Goal: Information Seeking & Learning: Learn about a topic

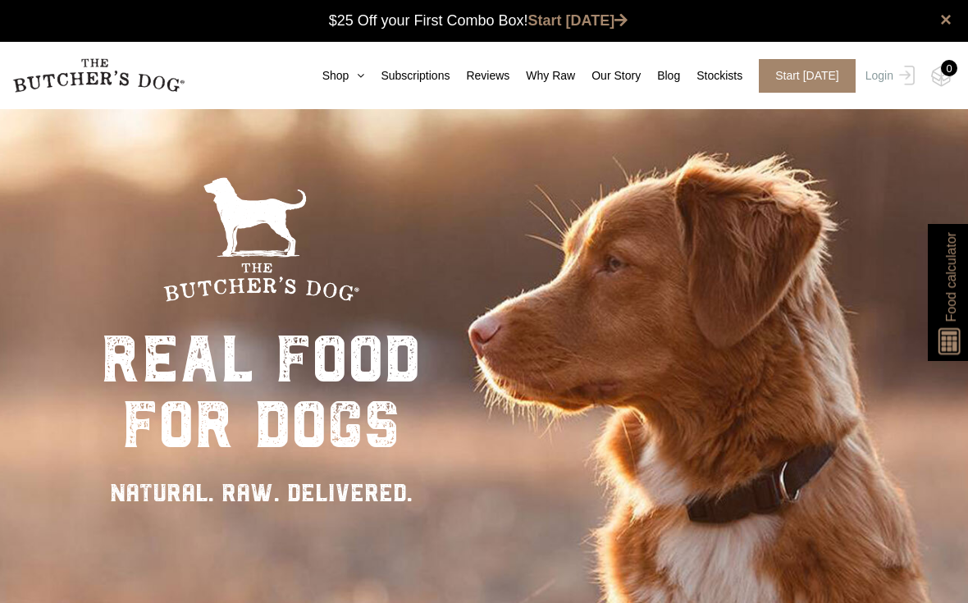
scroll to position [1, 0]
click at [311, 75] on link "Shop" at bounding box center [335, 75] width 59 height 17
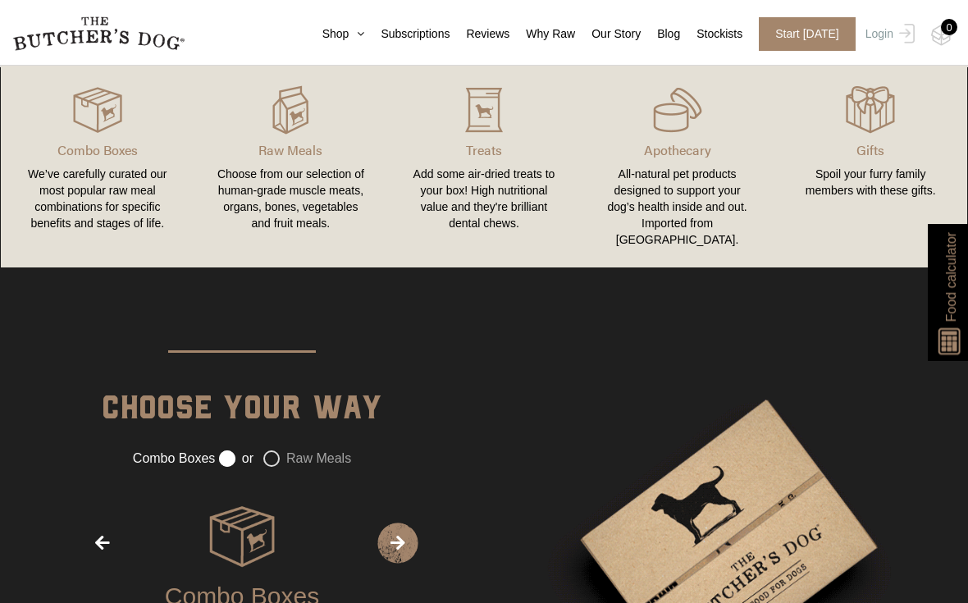
scroll to position [1699, 0]
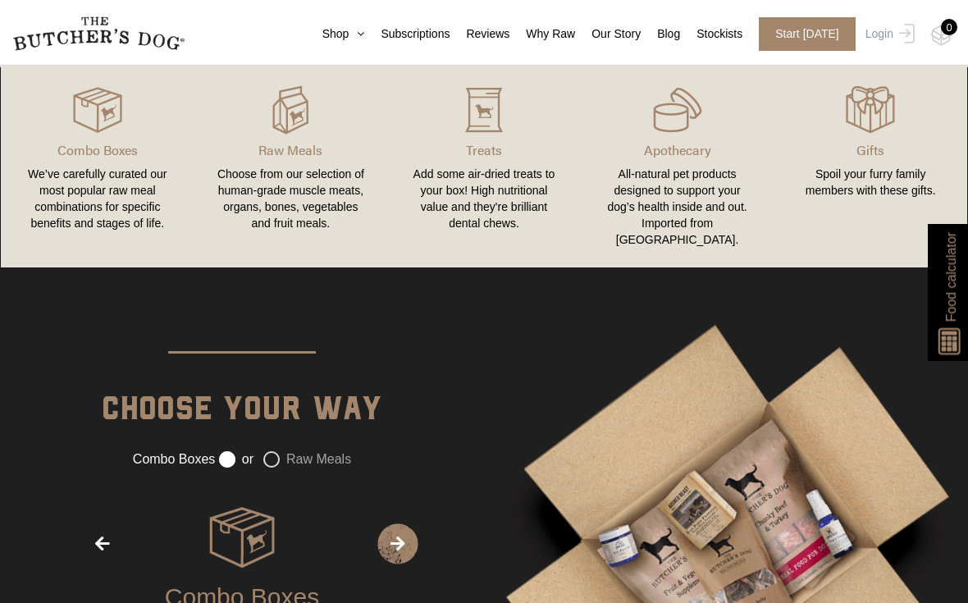
click at [69, 197] on div "We’ve carefully curated our most popular raw meal combinations for specific ben…" at bounding box center [97, 199] width 154 height 66
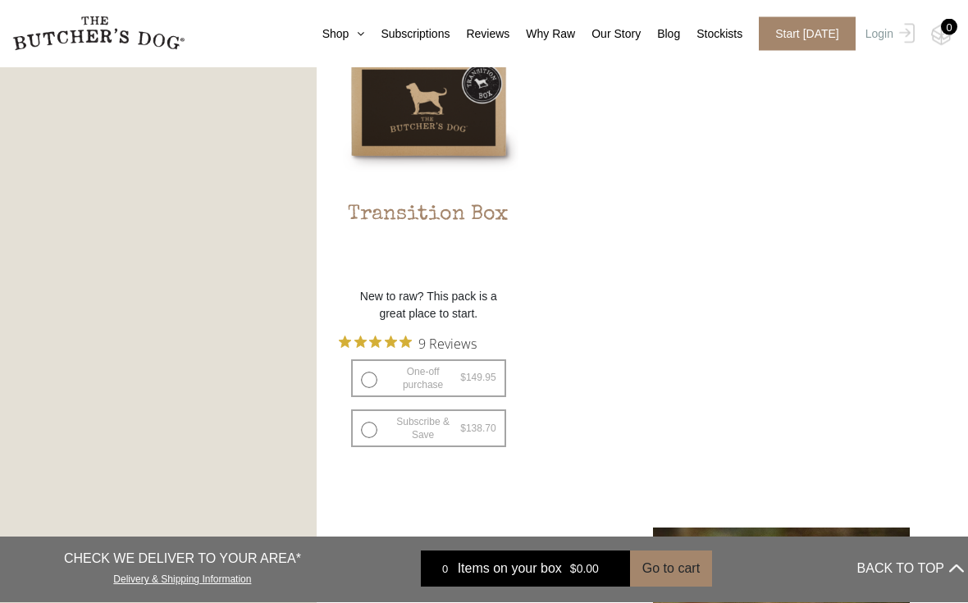
scroll to position [1528, 0]
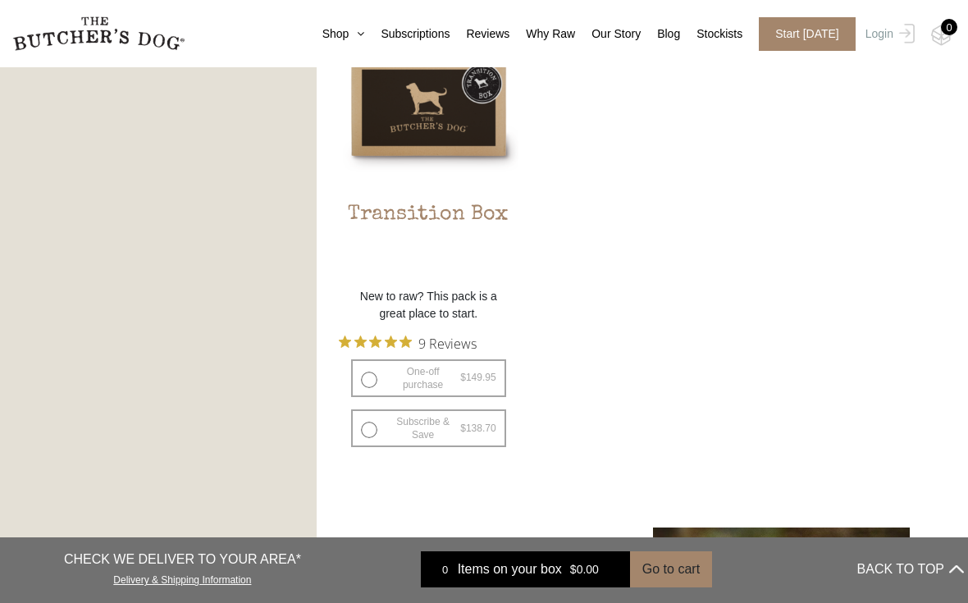
click at [462, 345] on span "9 Reviews" at bounding box center [447, 342] width 58 height 25
click at [467, 348] on span "9 Reviews" at bounding box center [447, 342] width 58 height 25
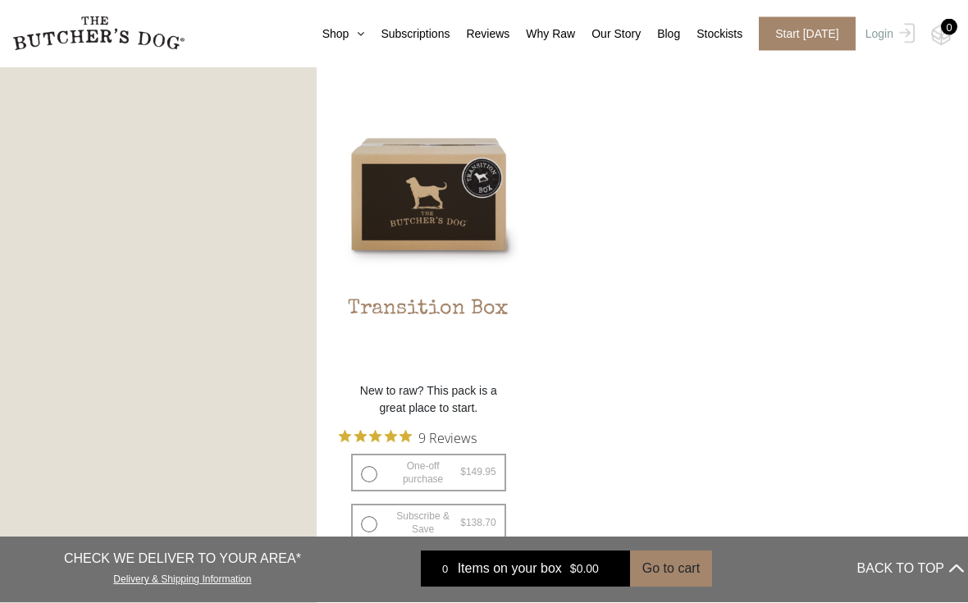
scroll to position [1433, 0]
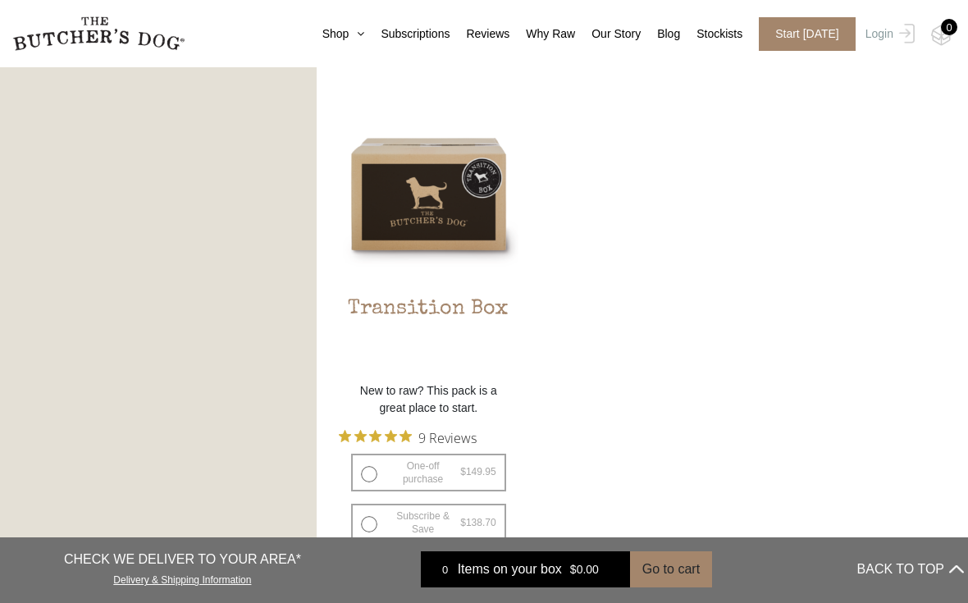
click at [399, 301] on h2 "Transition Box" at bounding box center [429, 335] width 180 height 77
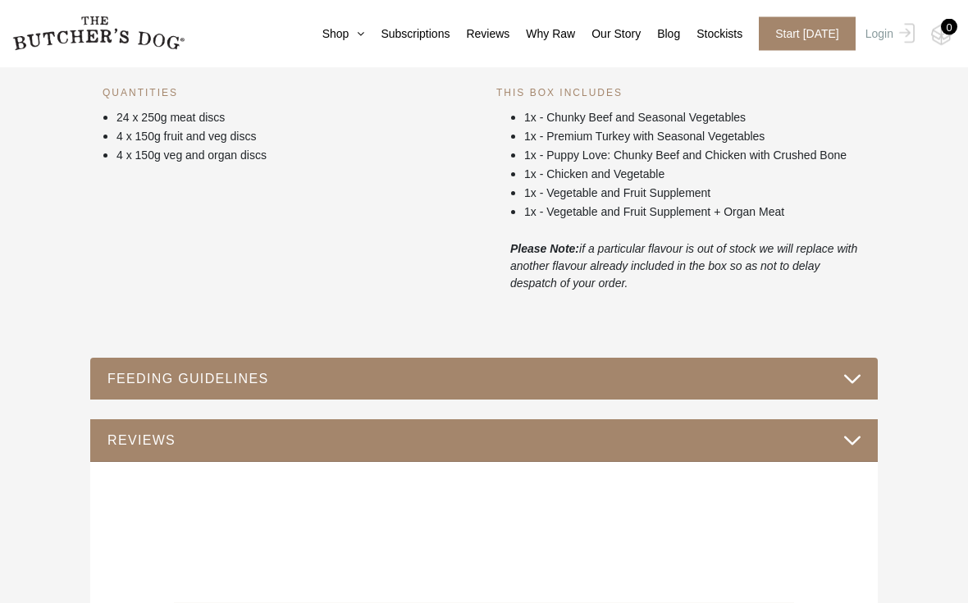
scroll to position [667, 0]
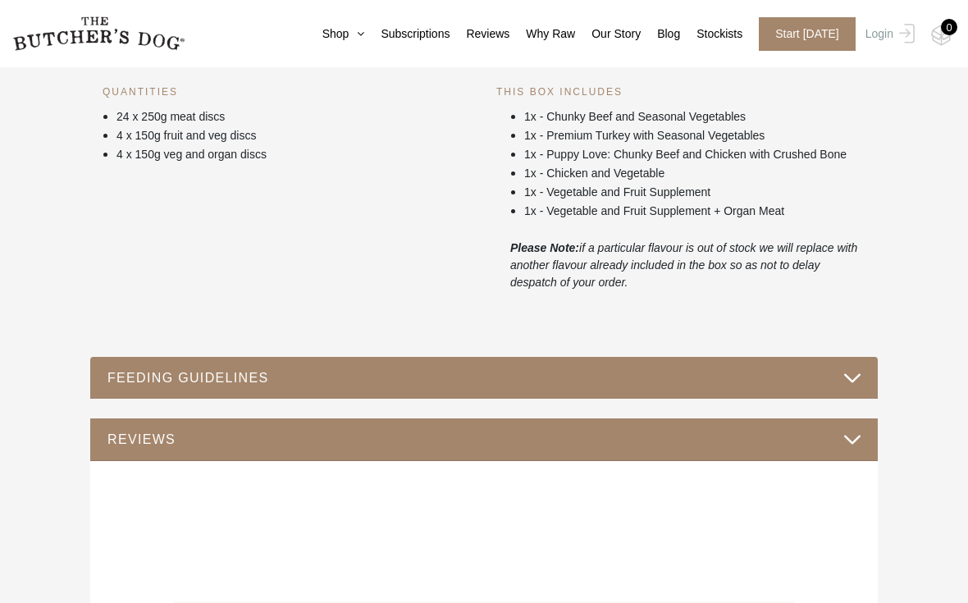
click at [151, 389] on button "FEEDING GUIDELINES" at bounding box center [484, 378] width 754 height 22
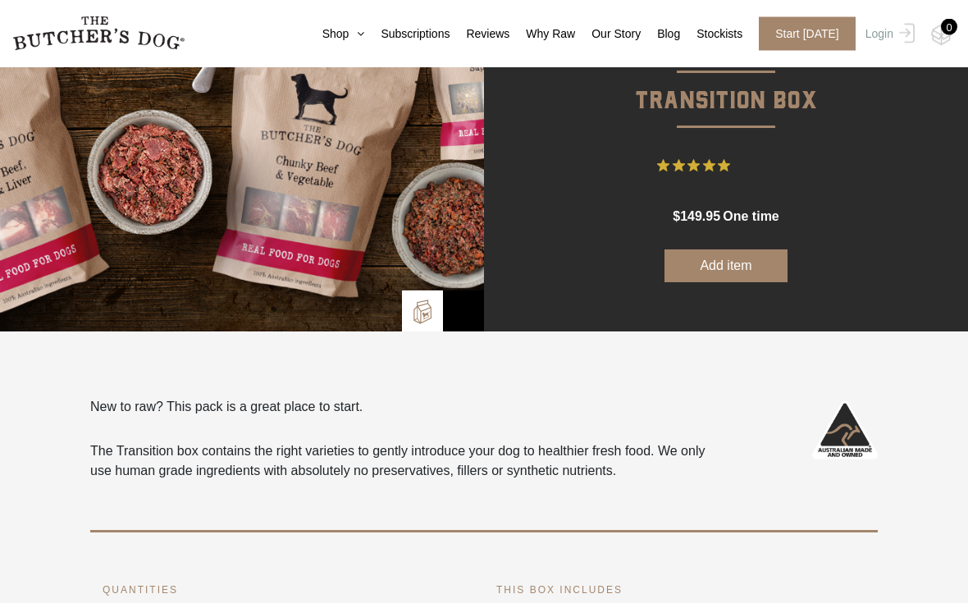
scroll to position [0, 0]
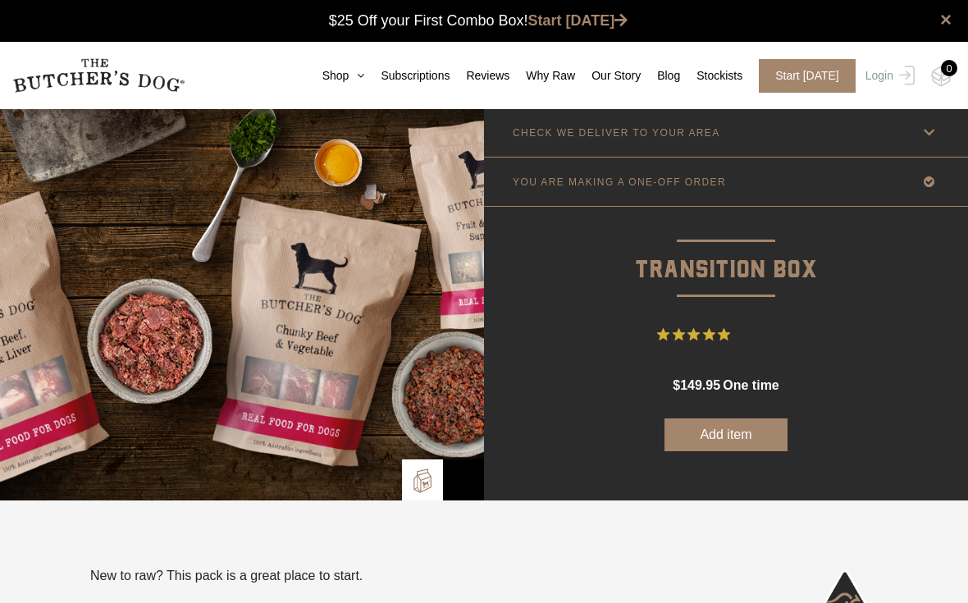
click at [544, 80] on link "Why Raw" at bounding box center [542, 75] width 66 height 17
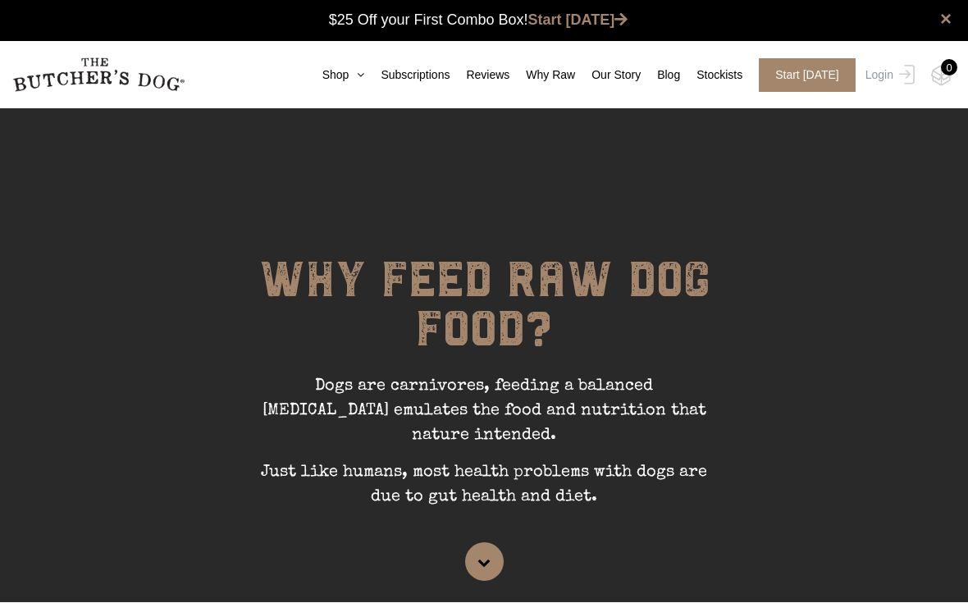
click at [471, 69] on link "Reviews" at bounding box center [479, 75] width 60 height 17
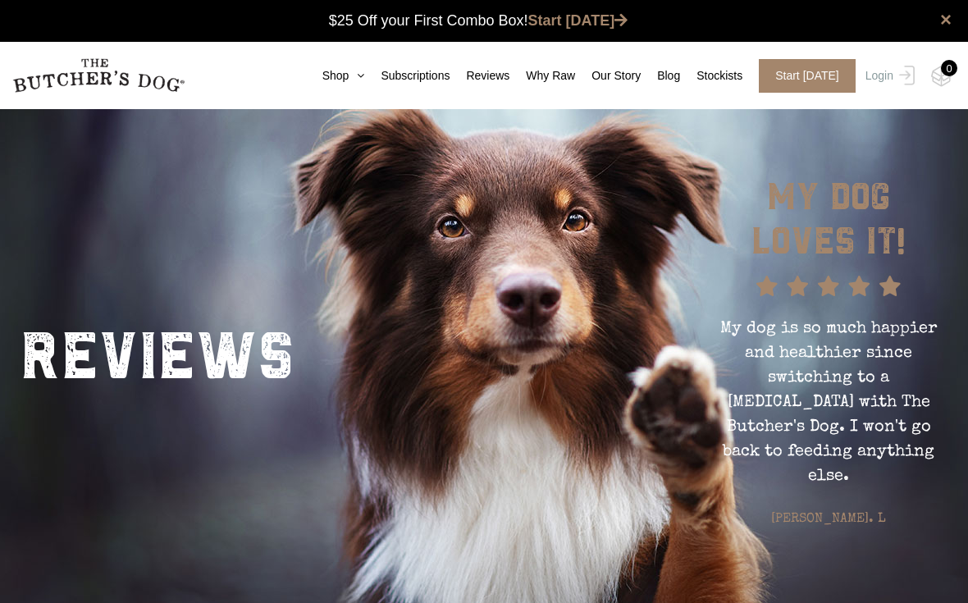
click at [390, 80] on link "Subscriptions" at bounding box center [406, 75] width 85 height 17
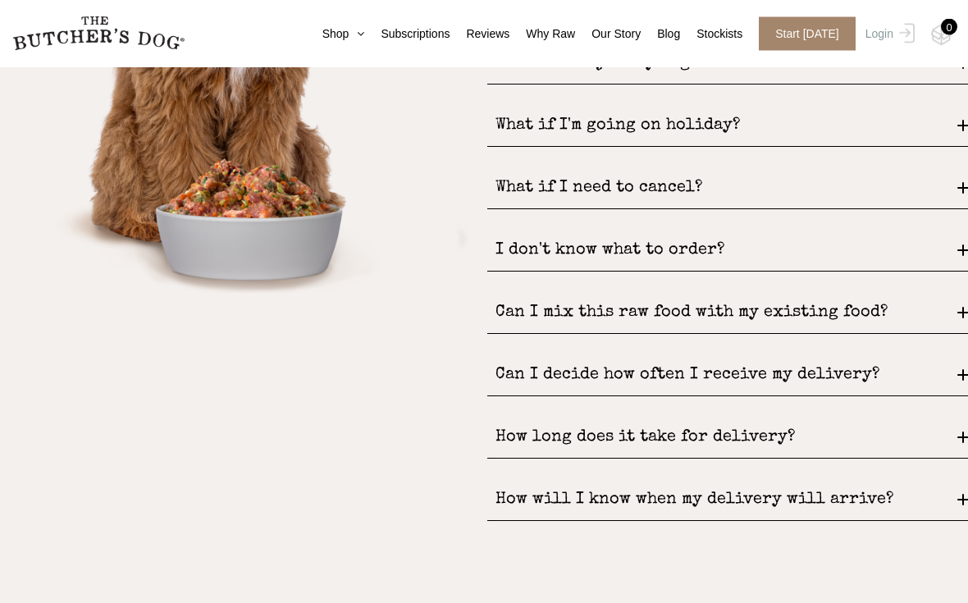
scroll to position [2275, 0]
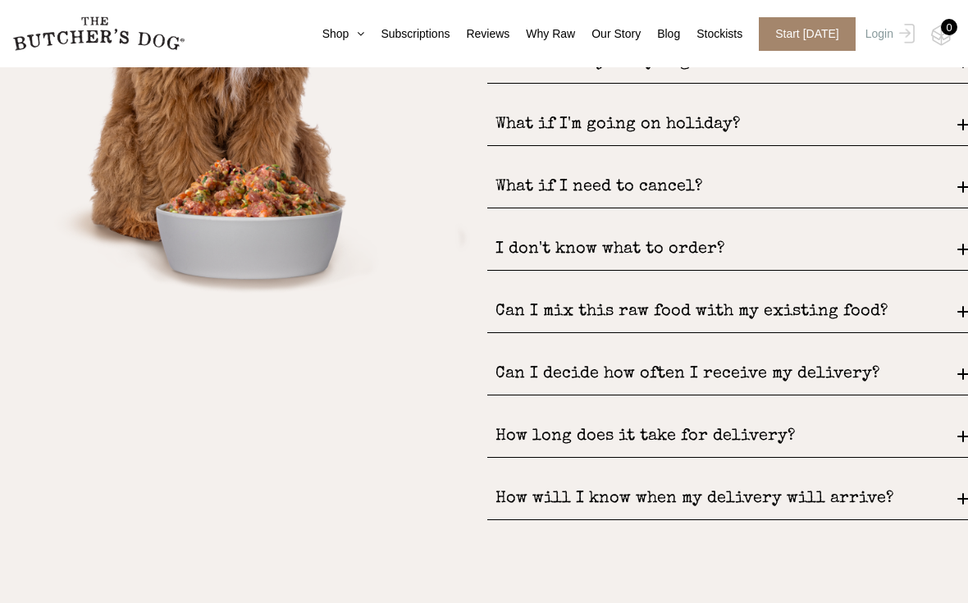
click at [527, 416] on div "How long does it take for delivery?" at bounding box center [727, 437] width 480 height 42
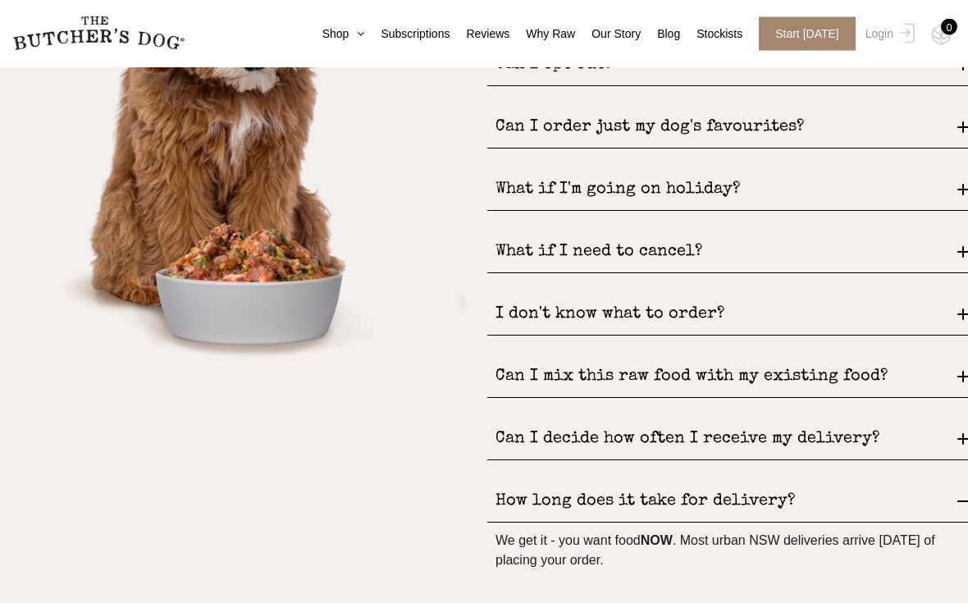
scroll to position [2210, 0]
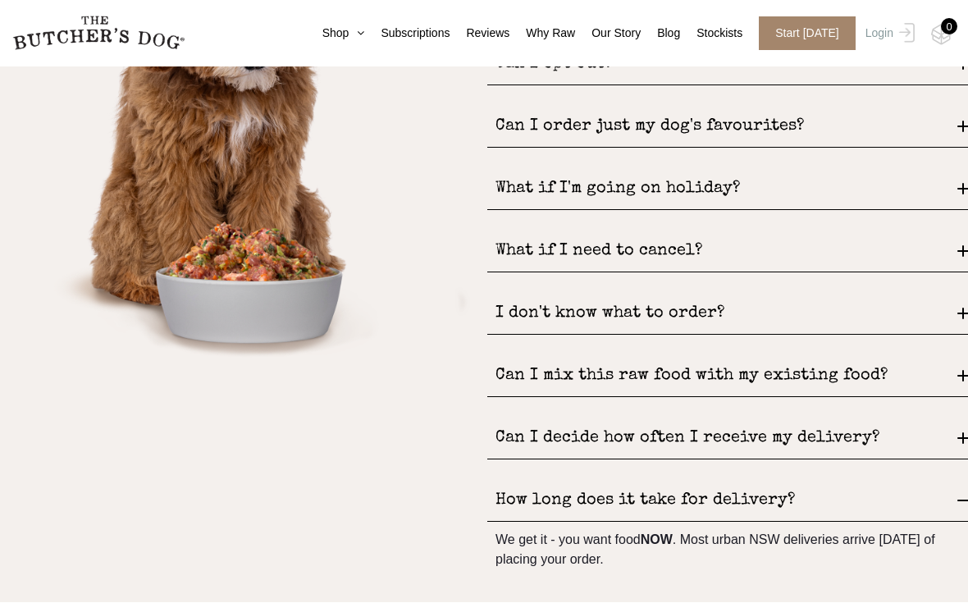
click at [549, 356] on div "Can I mix this raw food with my existing food?" at bounding box center [727, 377] width 480 height 42
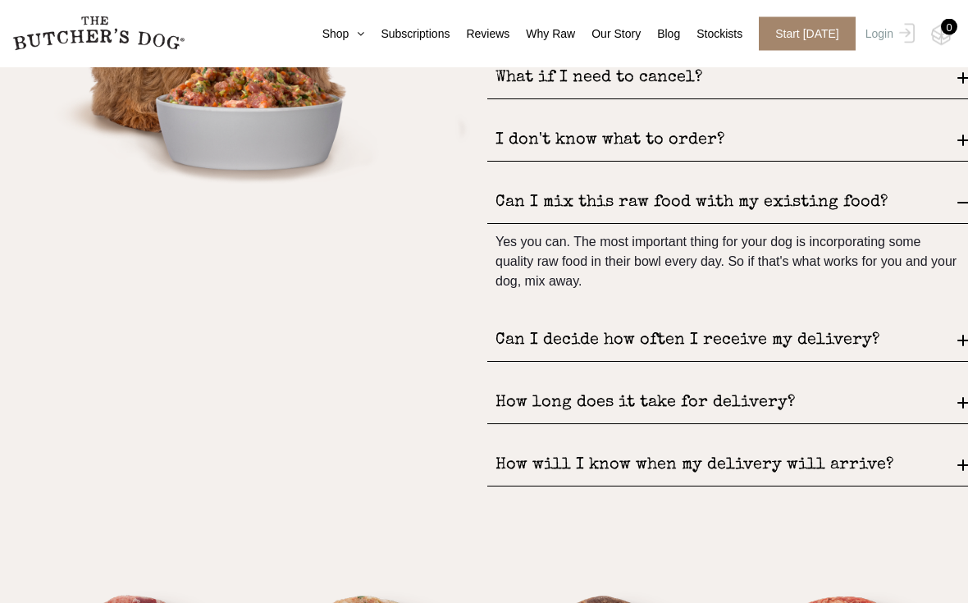
scroll to position [2460, 0]
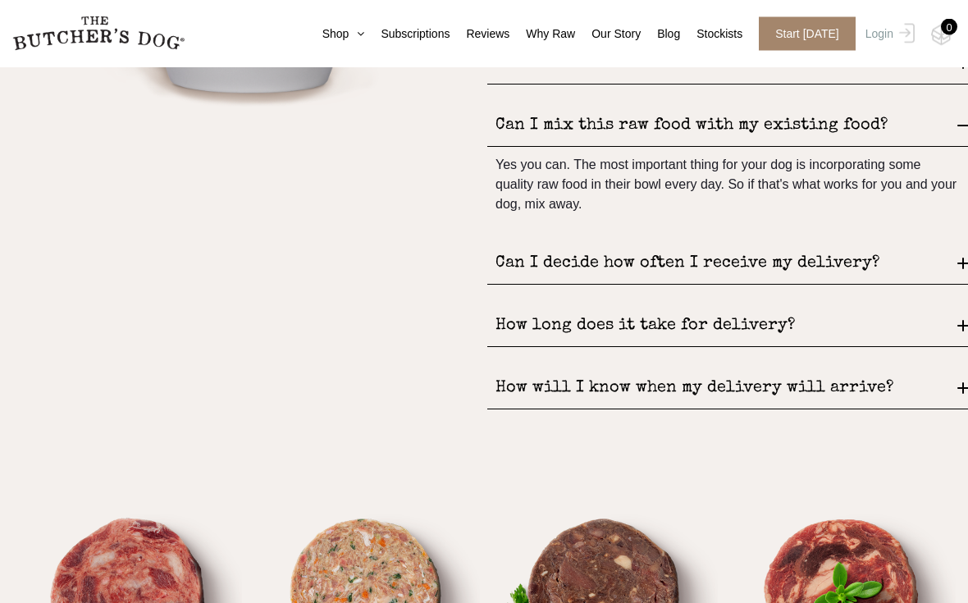
click at [544, 244] on div "Can I decide how often I receive my delivery?" at bounding box center [727, 265] width 480 height 42
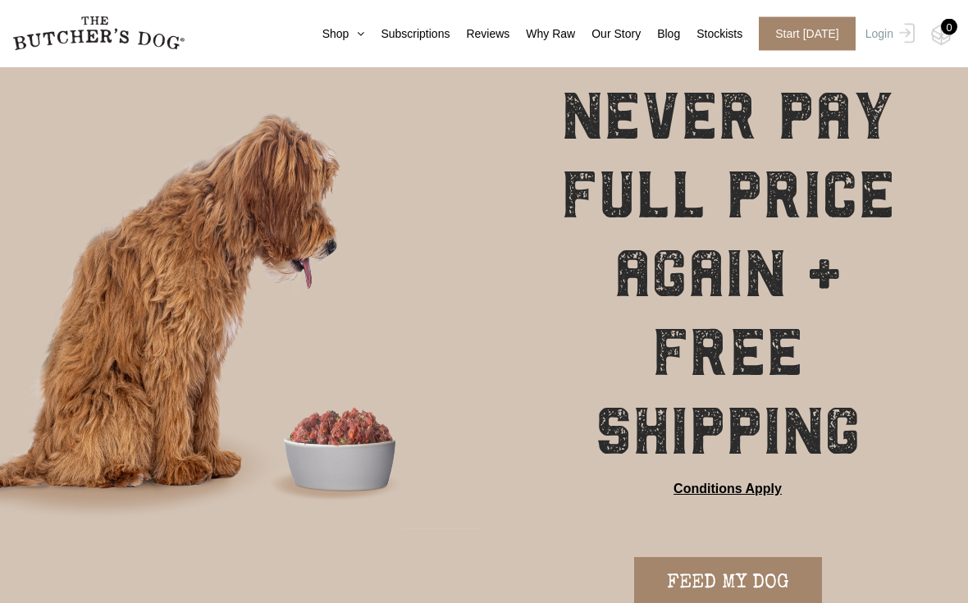
scroll to position [0, 0]
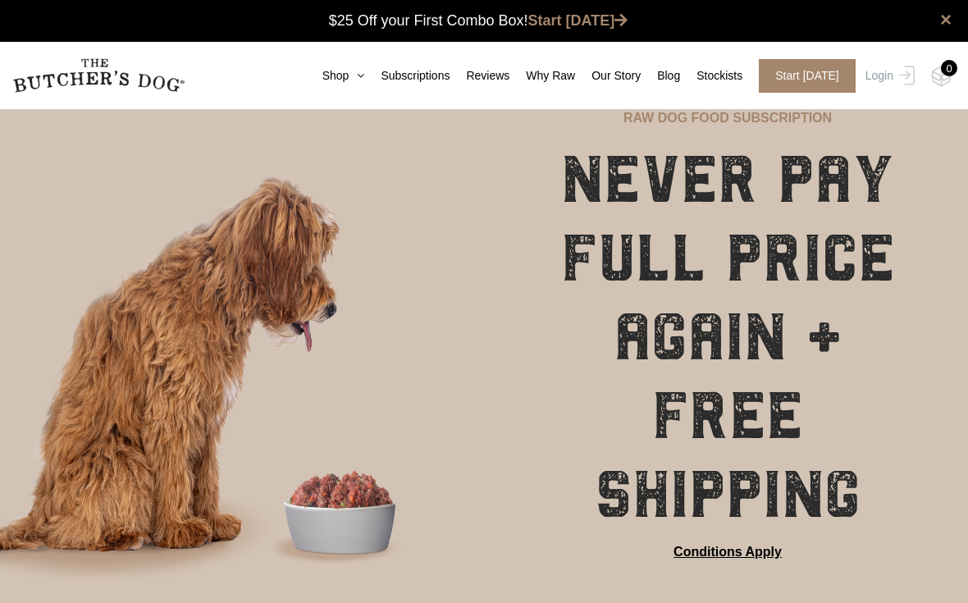
click at [309, 80] on link "Shop" at bounding box center [335, 75] width 59 height 17
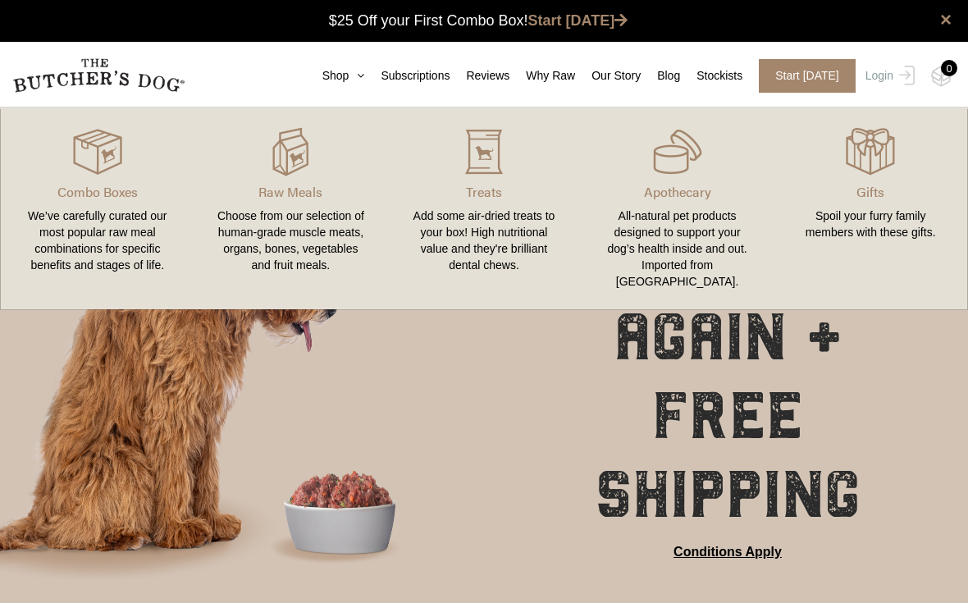
click at [470, 77] on link "Reviews" at bounding box center [479, 75] width 60 height 17
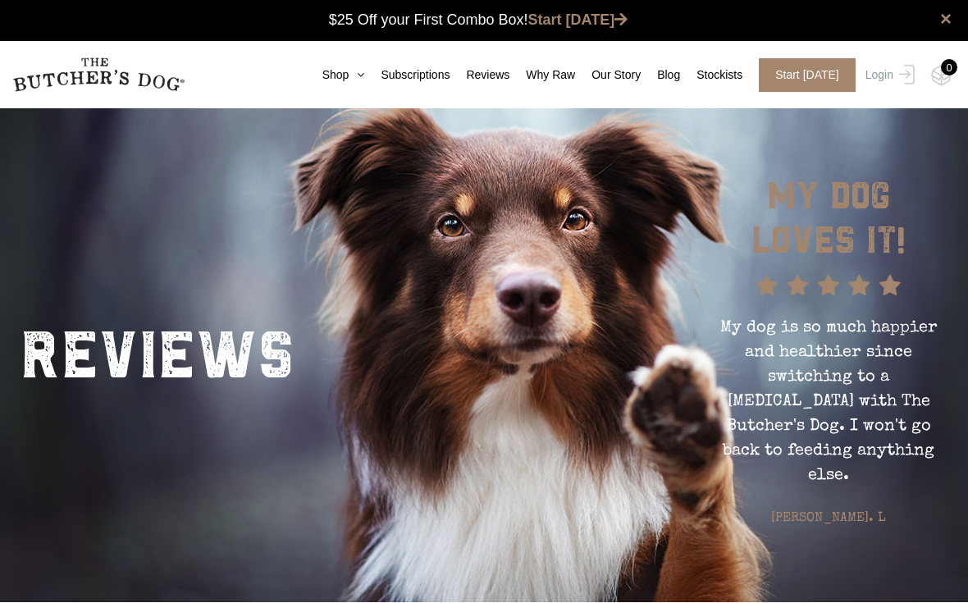
click at [531, 78] on link "Why Raw" at bounding box center [542, 75] width 66 height 17
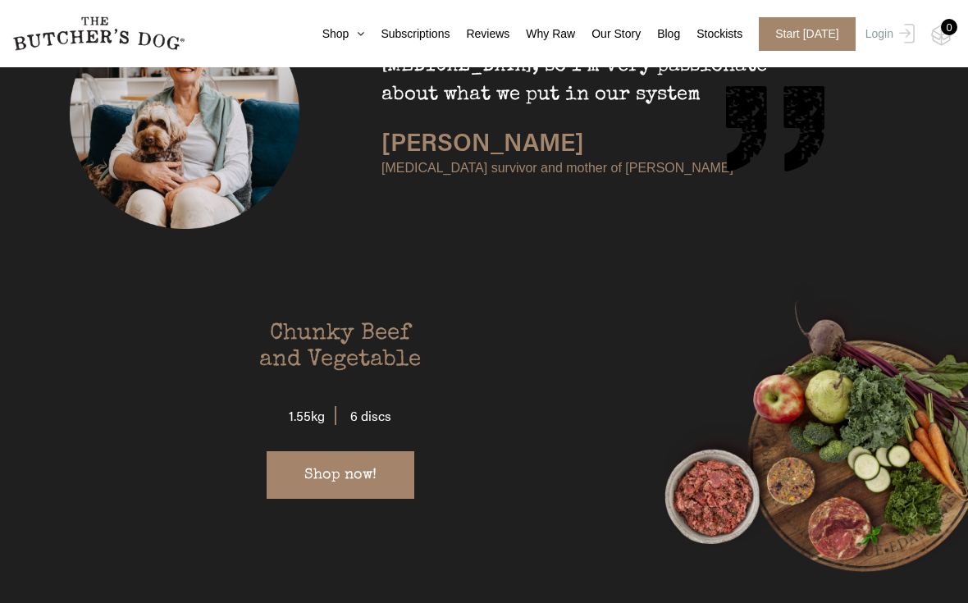
scroll to position [3034, 0]
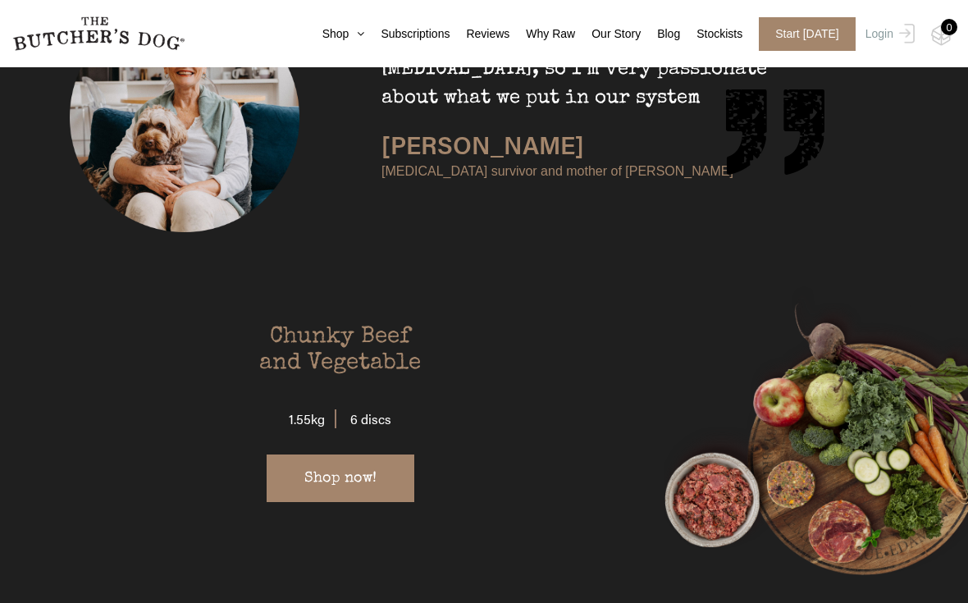
click at [799, 39] on span "Start [DATE]" at bounding box center [806, 34] width 97 height 34
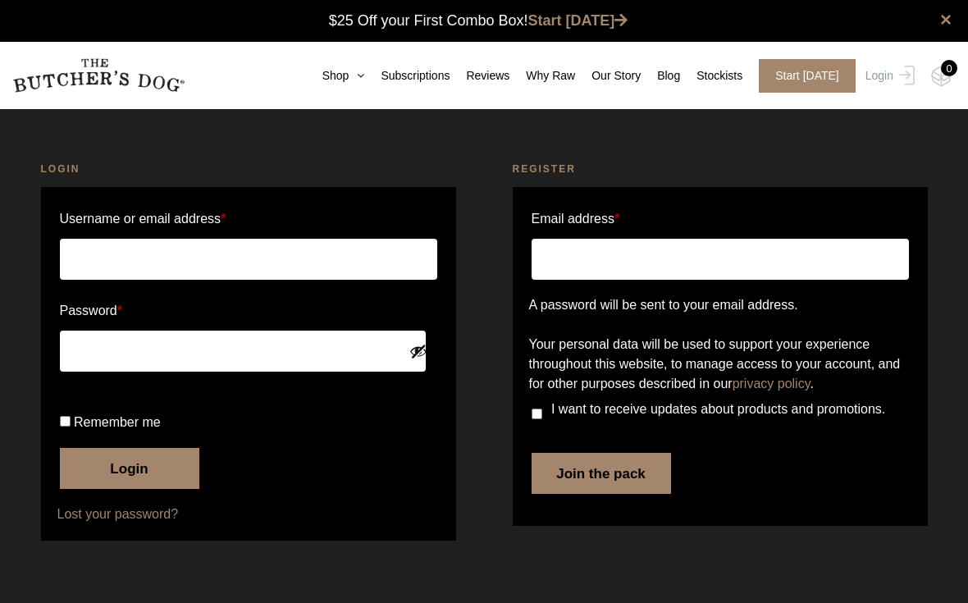
click at [348, 77] on icon at bounding box center [356, 75] width 16 height 11
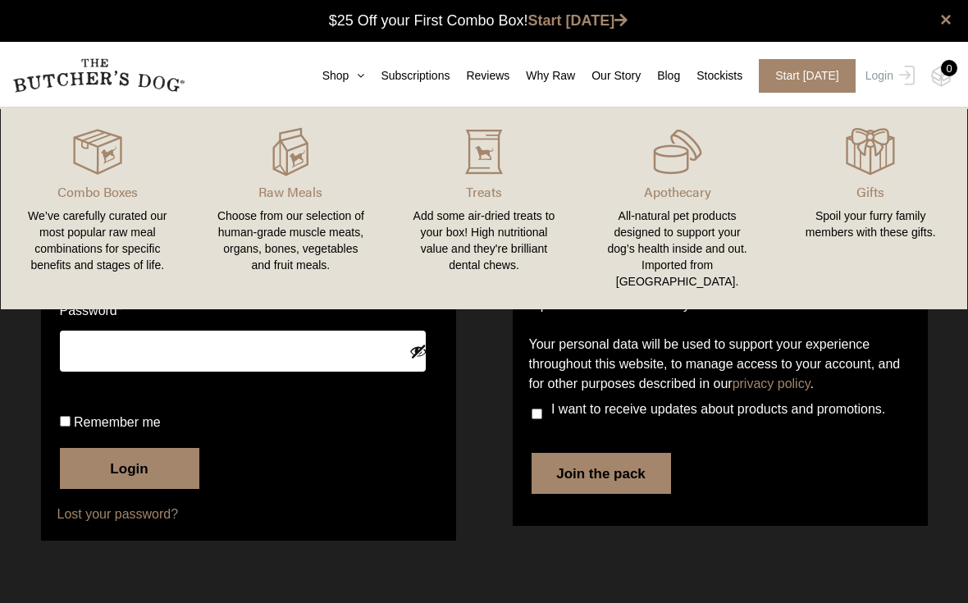
click at [0, 0] on img at bounding box center [0, 0] width 0 height 0
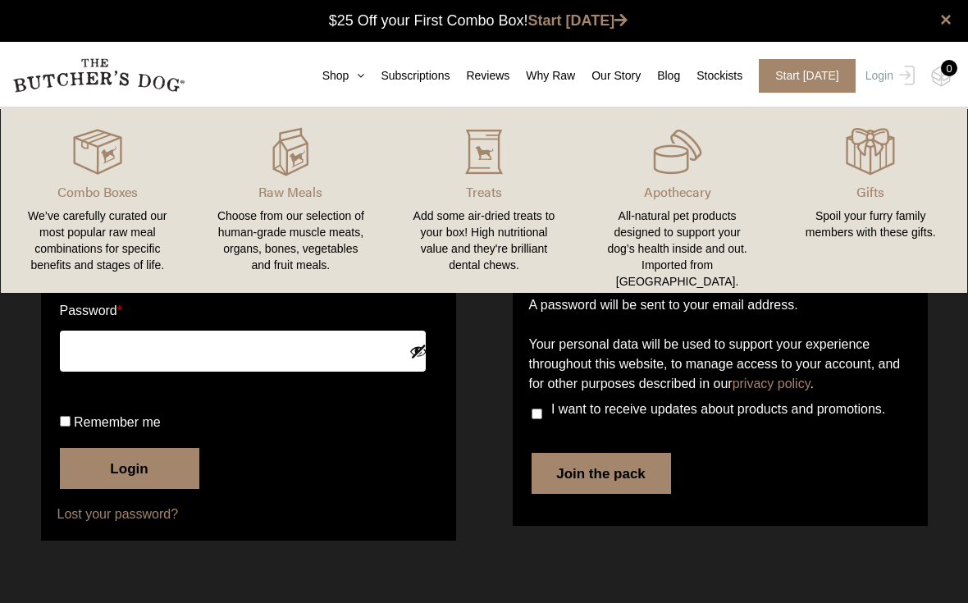
click at [253, 215] on div "Choose from our selection of human-grade muscle meats, organs, bones, vegetable…" at bounding box center [291, 240] width 154 height 66
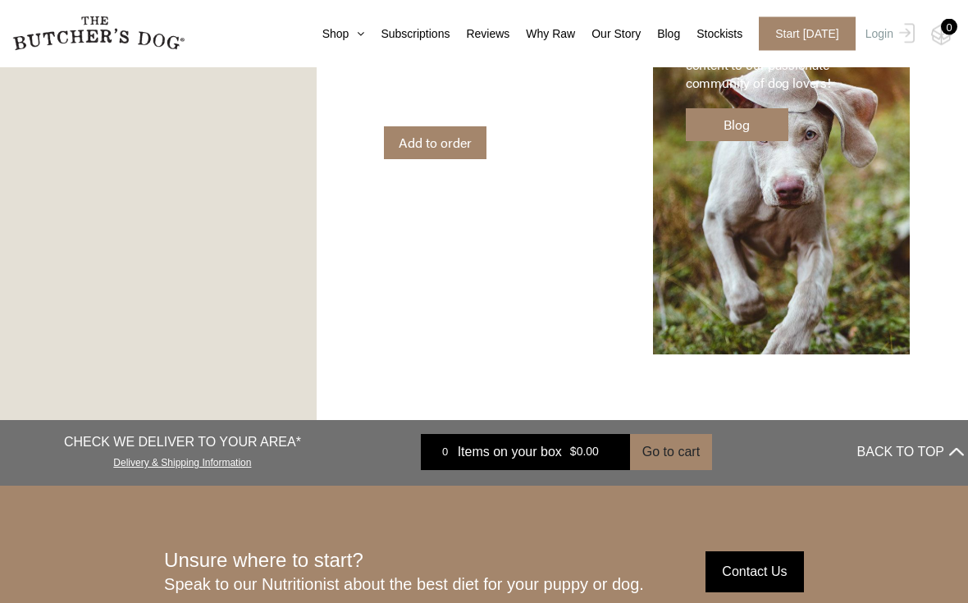
scroll to position [2503, 0]
click at [184, 442] on p "CHECK WE DELIVER TO YOUR AREA*" at bounding box center [182, 442] width 237 height 20
click at [164, 458] on link "Delivery & Shipping Information" at bounding box center [182, 460] width 138 height 16
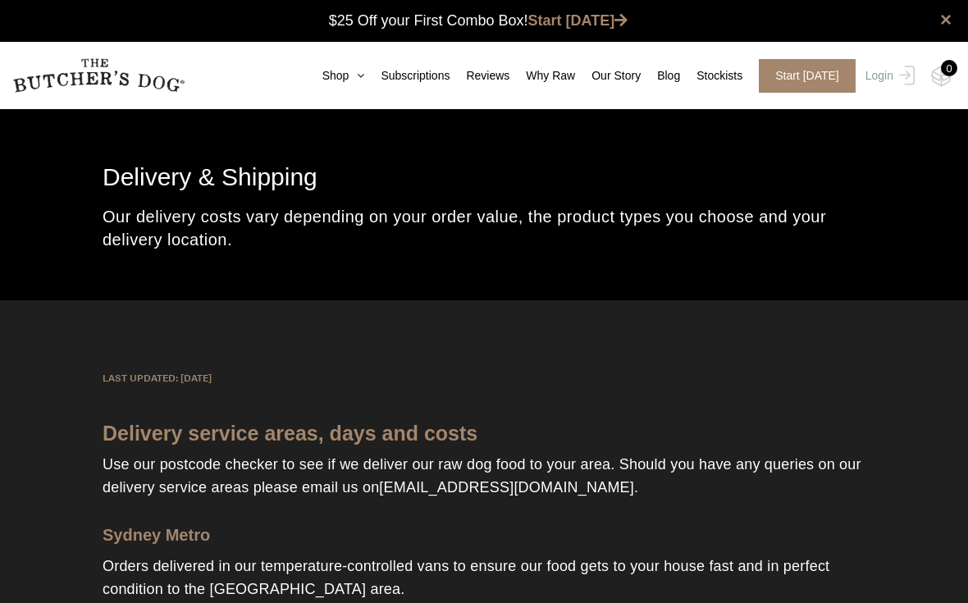
click at [398, 75] on link "Subscriptions" at bounding box center [406, 75] width 85 height 17
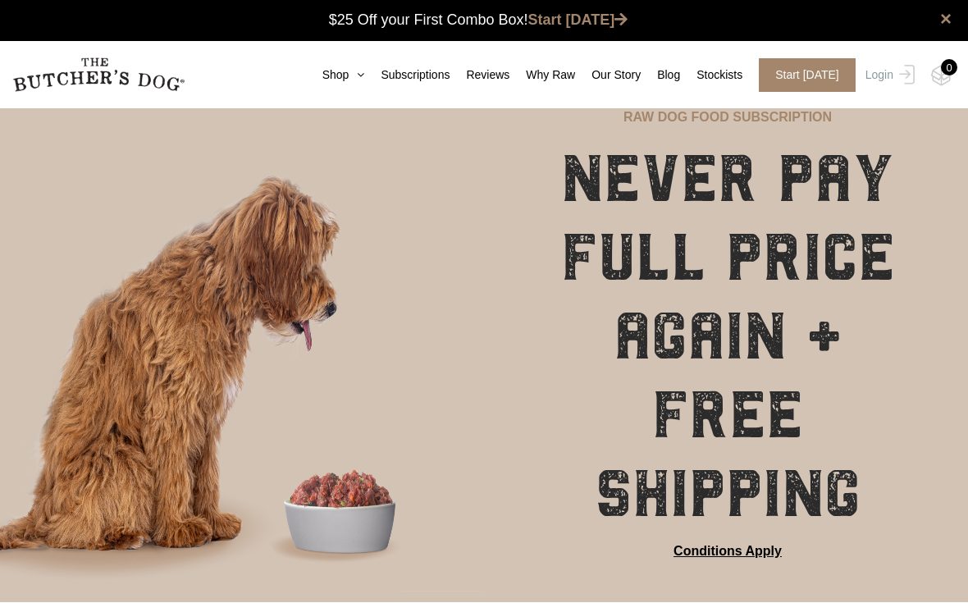
click at [306, 77] on link "Shop" at bounding box center [335, 75] width 59 height 17
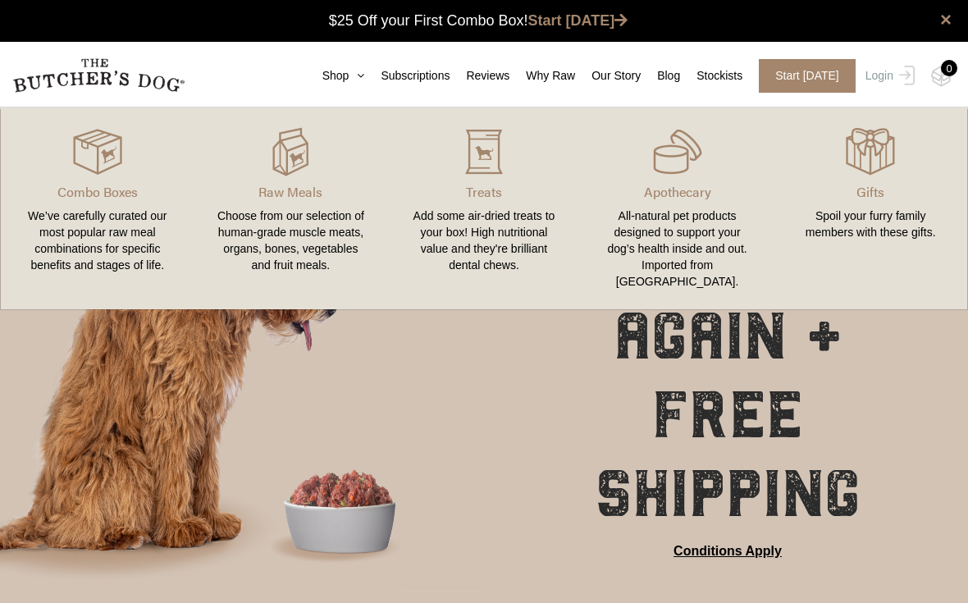
click at [80, 229] on div "We’ve carefully curated our most popular raw meal combinations for specific ben…" at bounding box center [97, 240] width 154 height 66
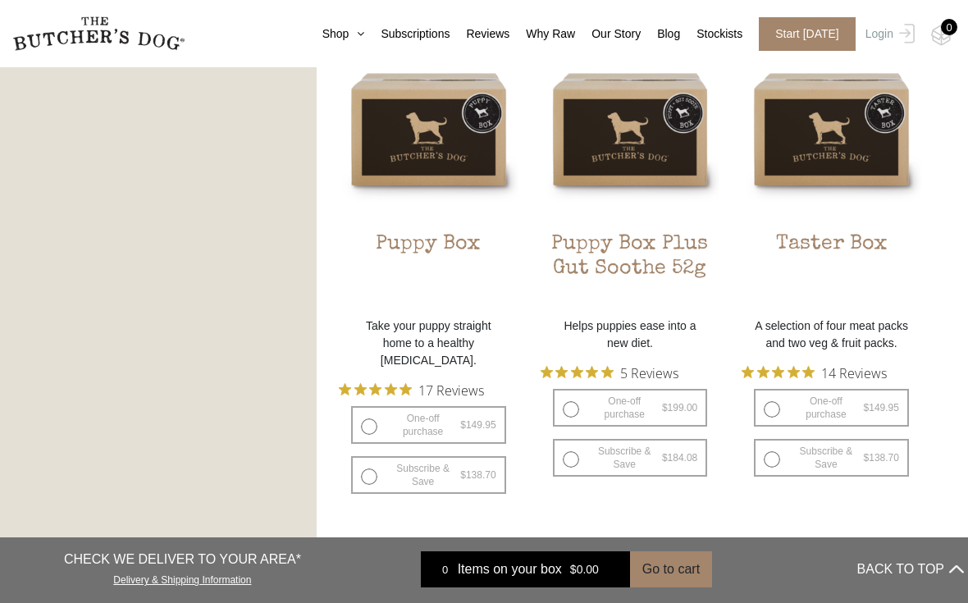
scroll to position [979, 0]
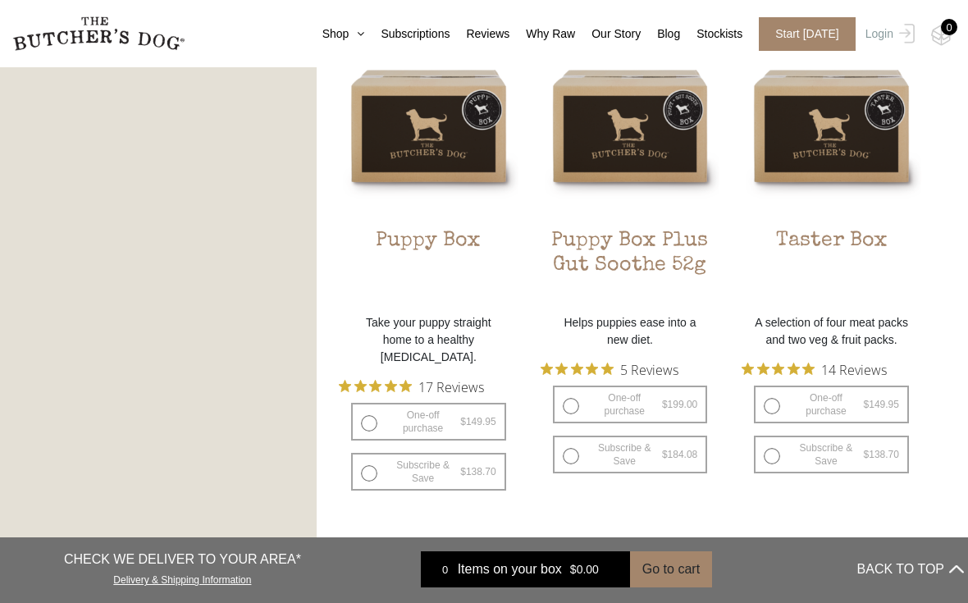
click at [401, 232] on h2 "Puppy Box" at bounding box center [429, 267] width 180 height 77
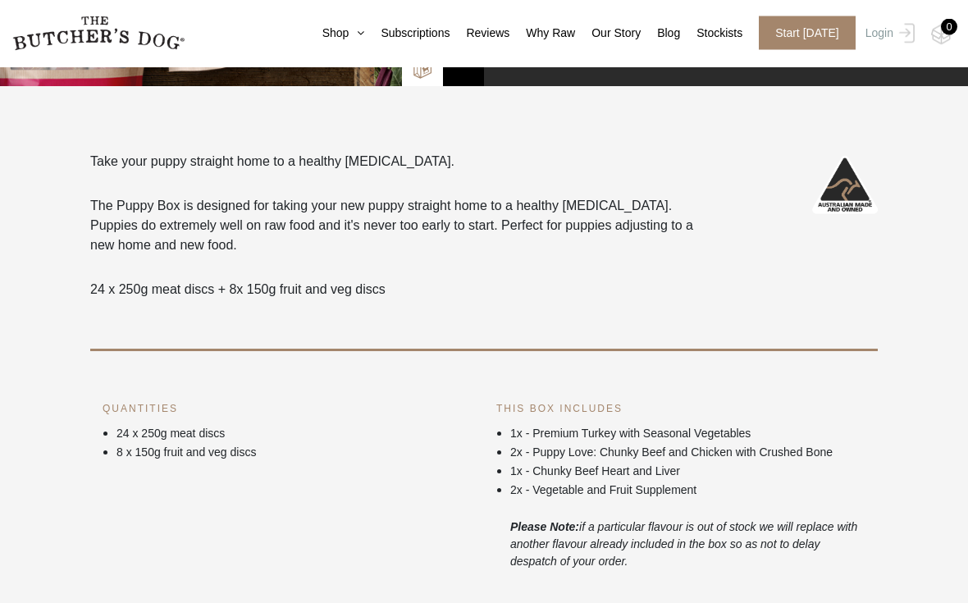
scroll to position [417, 0]
